Goal: Transaction & Acquisition: Purchase product/service

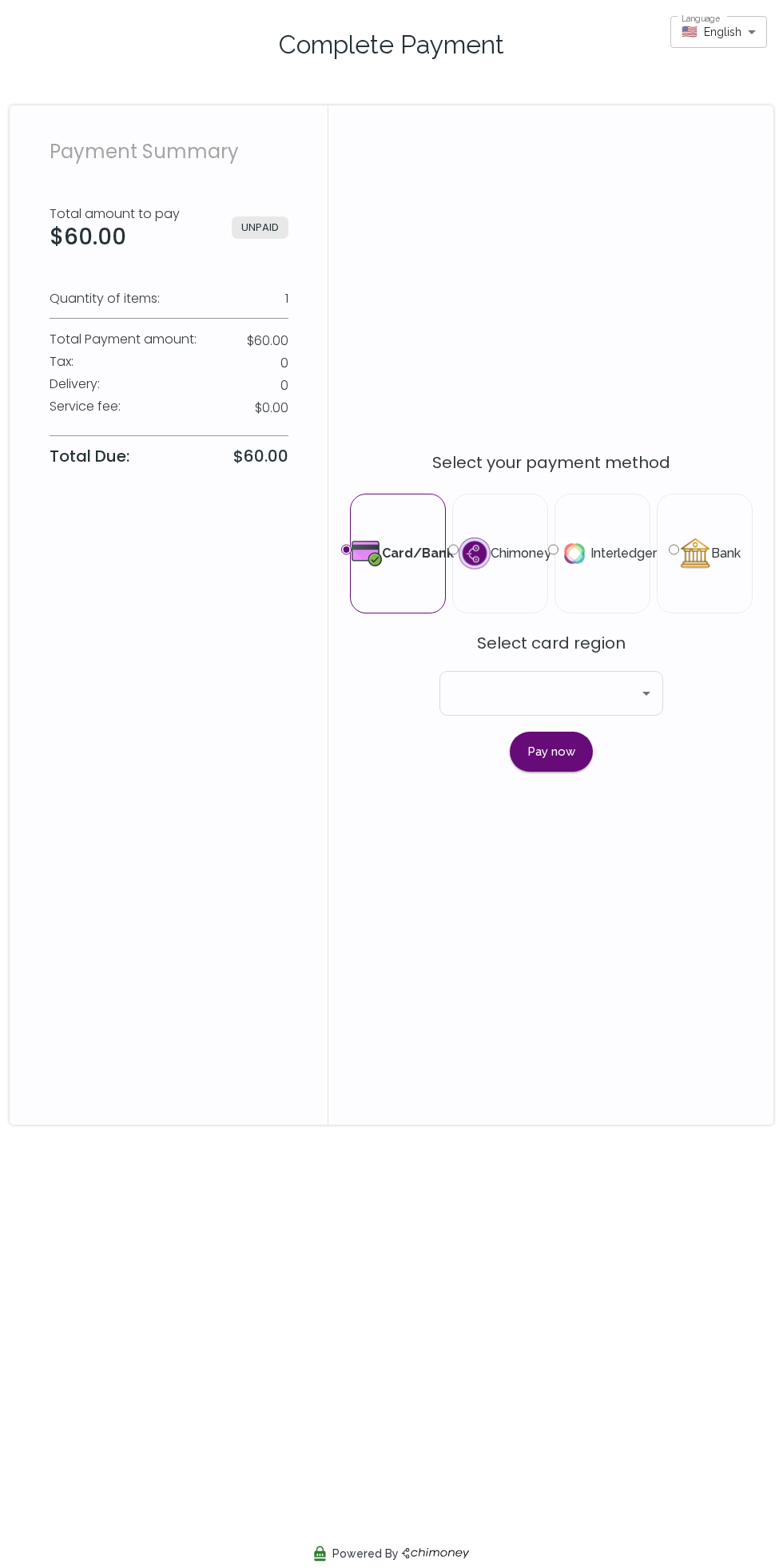
click at [481, 709] on input "text" at bounding box center [539, 693] width 186 height 30
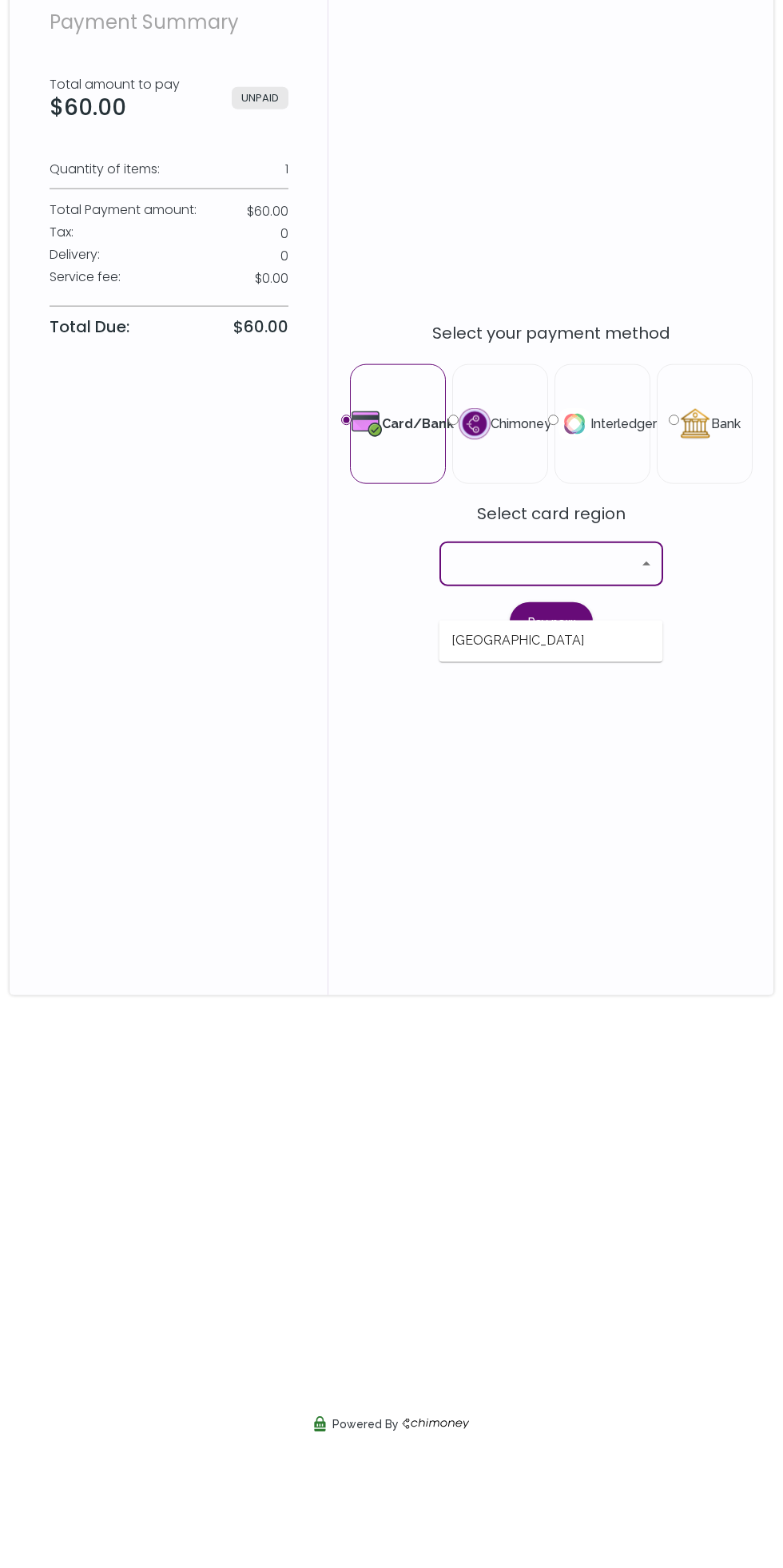
click at [455, 772] on span "[GEOGRAPHIC_DATA]" at bounding box center [551, 771] width 223 height 29
type input "[GEOGRAPHIC_DATA]"
click at [531, 772] on button "Pay now" at bounding box center [552, 751] width 84 height 40
